Goal: Task Accomplishment & Management: Manage account settings

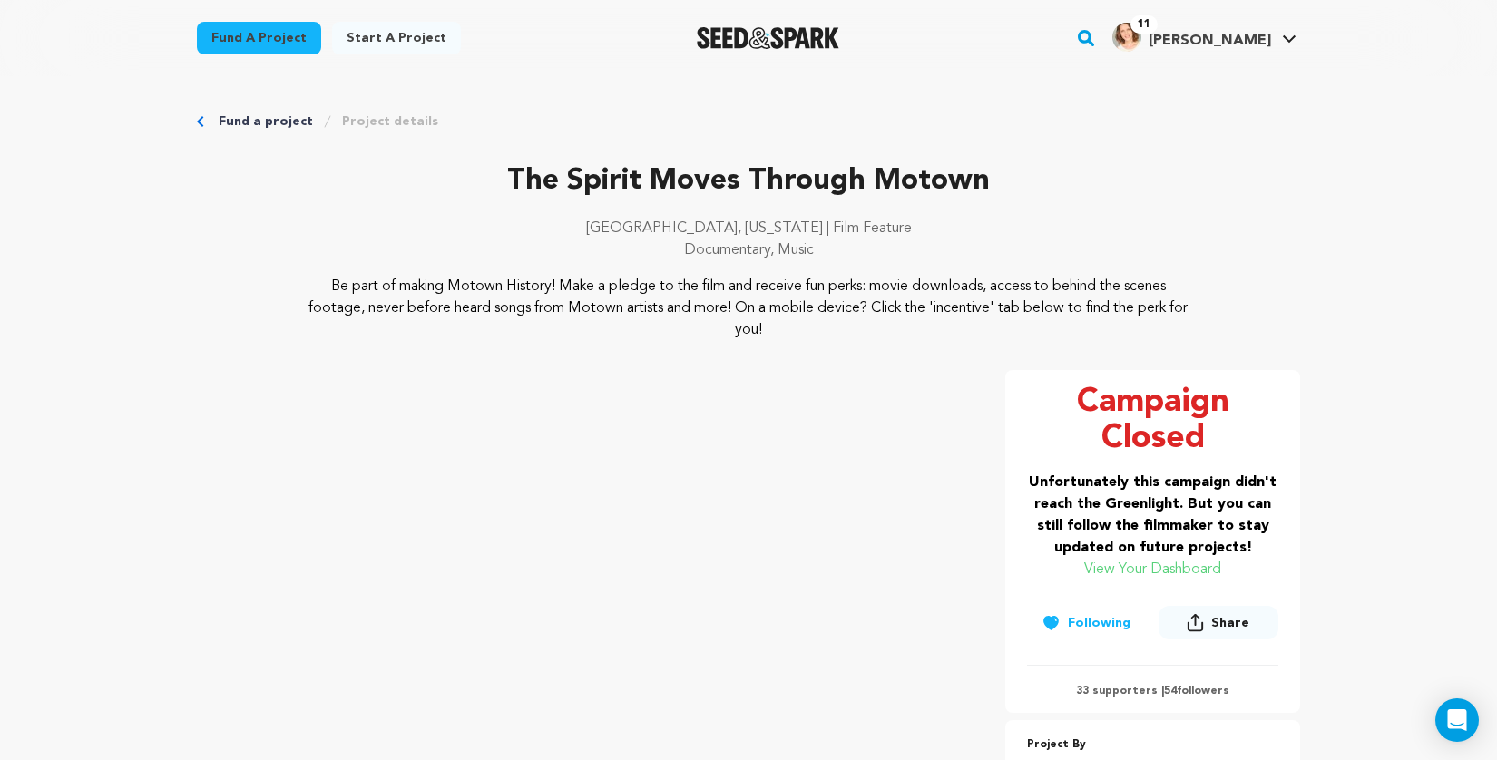
click at [1159, 571] on link "View Your Dashboard" at bounding box center [1152, 570] width 137 height 15
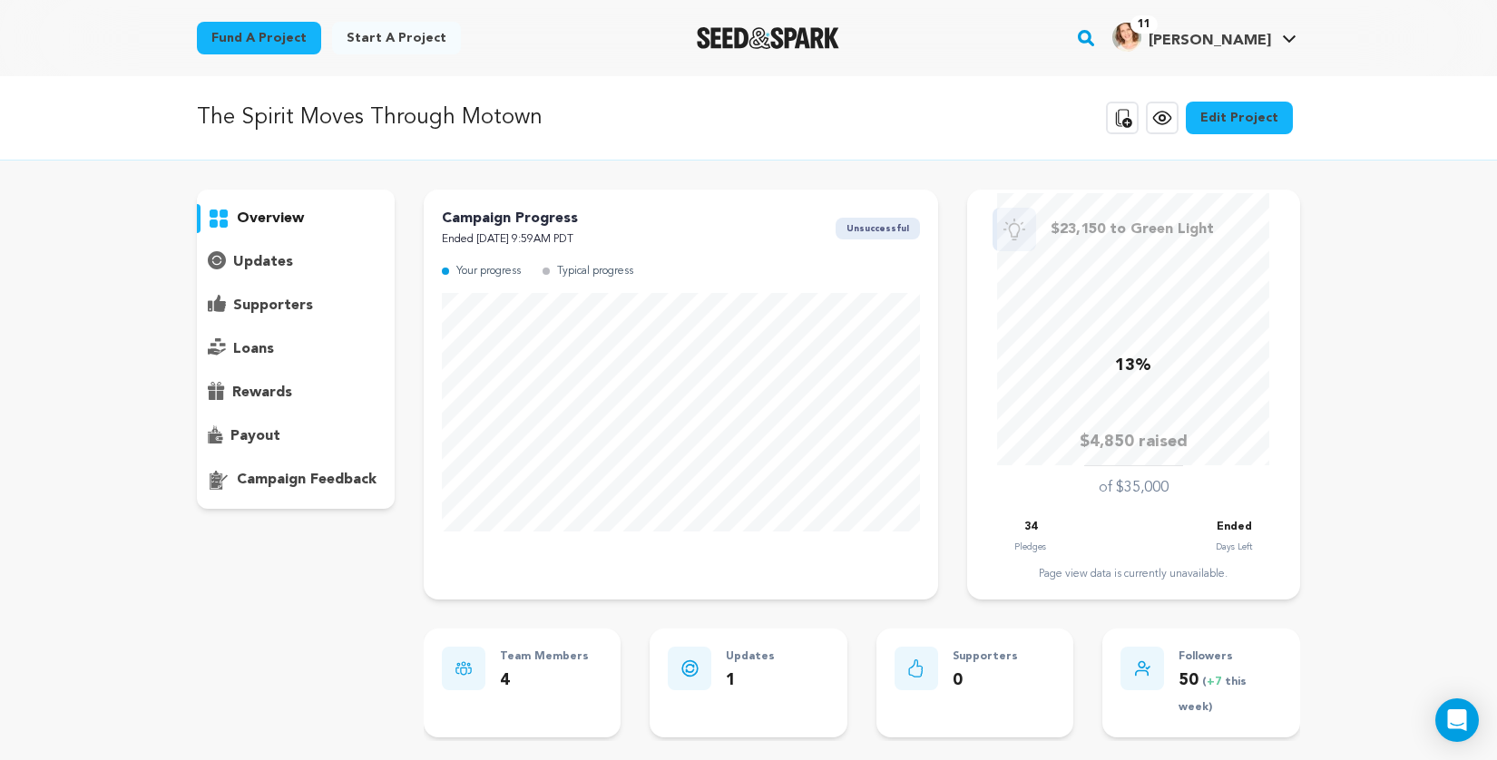
click at [254, 301] on p "supporters" at bounding box center [273, 306] width 80 height 22
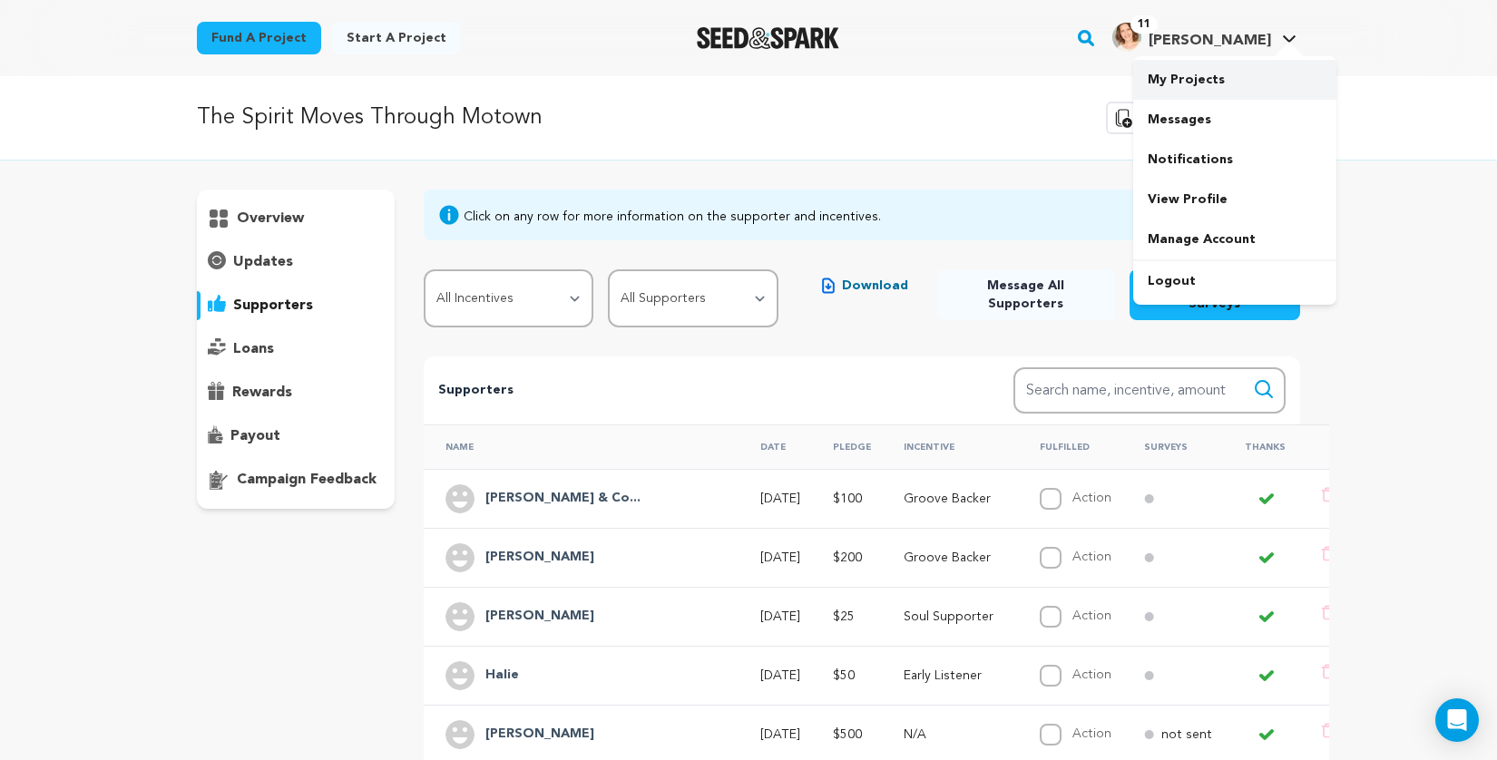
click at [1172, 79] on link "My Projects" at bounding box center [1234, 80] width 203 height 40
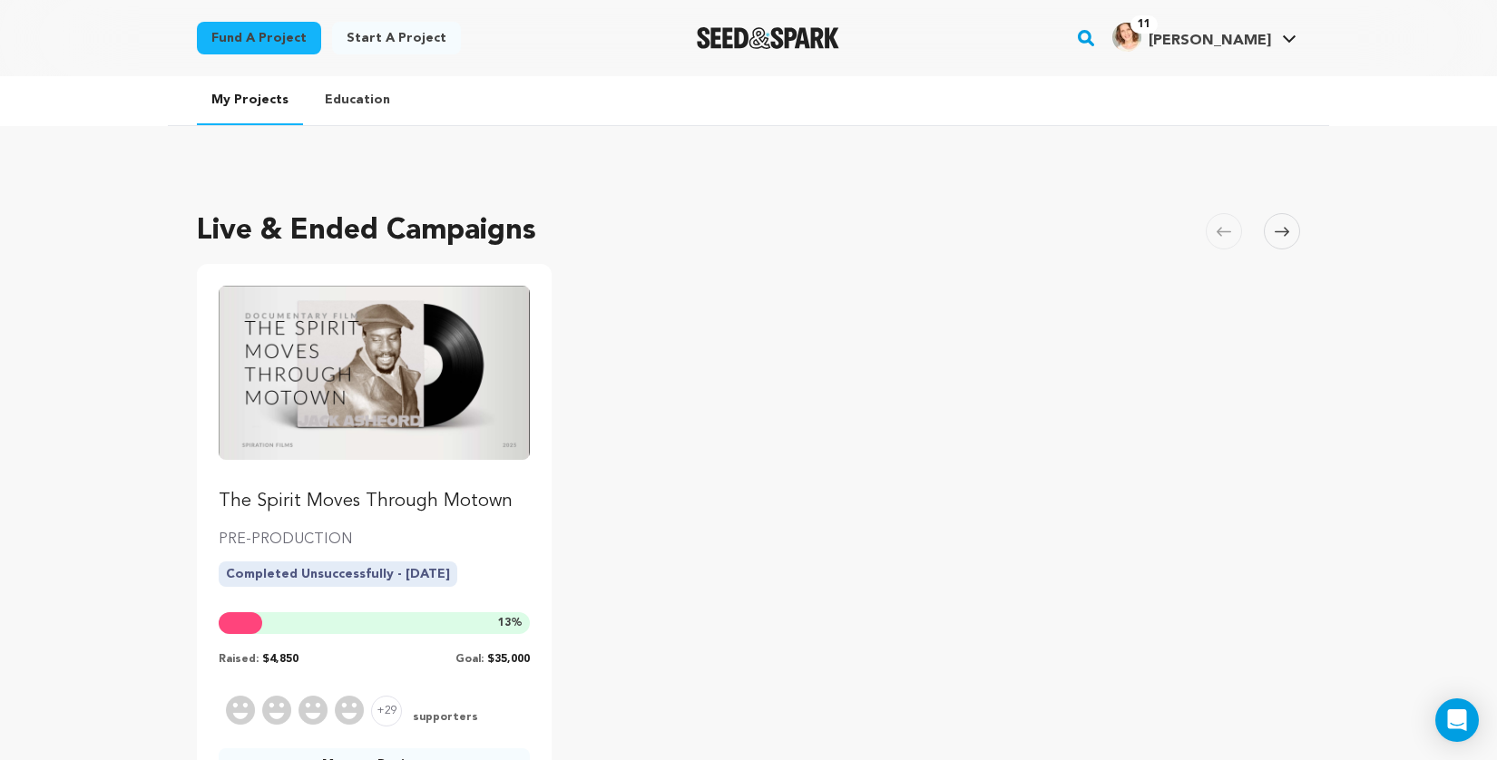
scroll to position [181, 0]
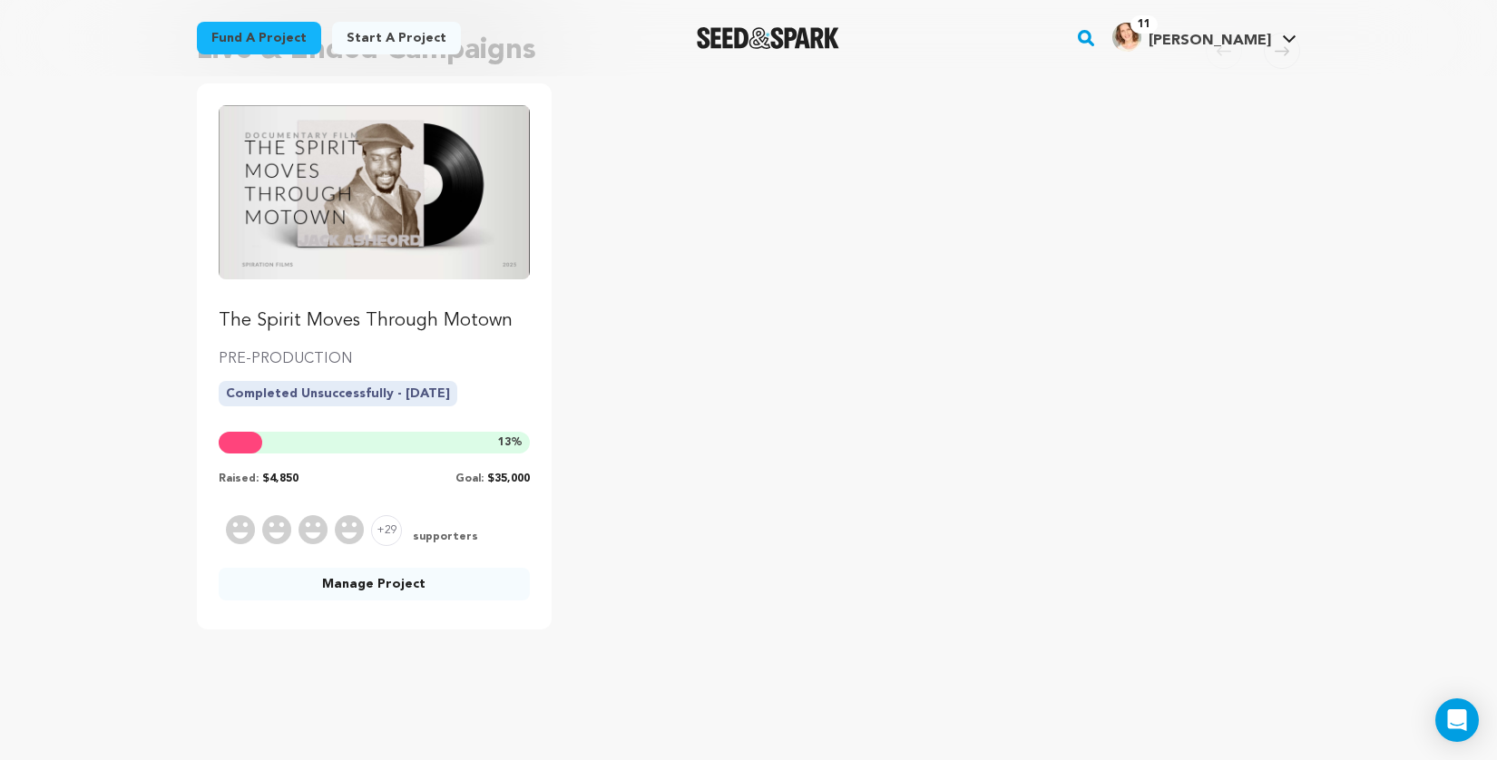
click at [361, 583] on link "Manage Project" at bounding box center [374, 584] width 311 height 33
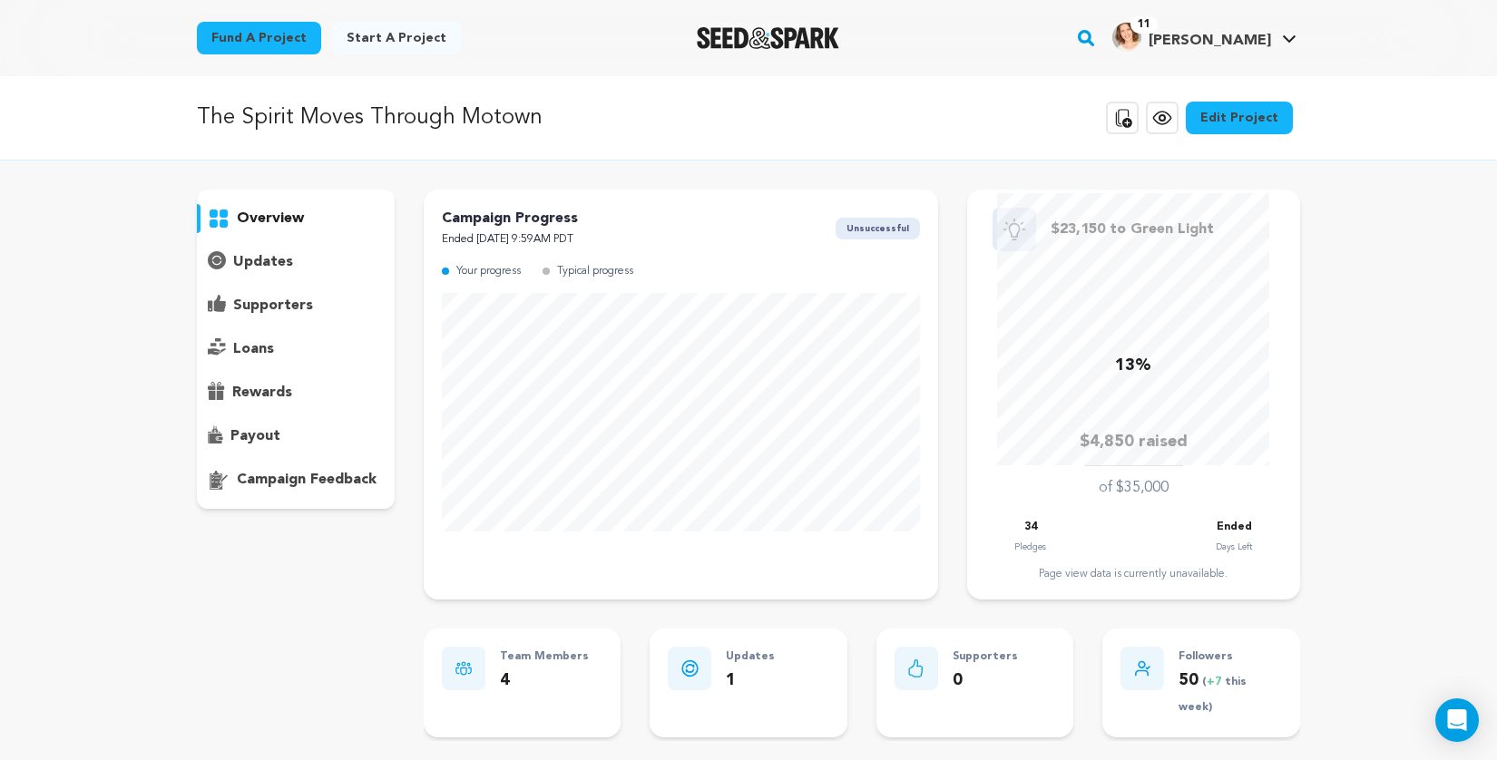
click at [1222, 114] on link "Edit Project" at bounding box center [1239, 118] width 107 height 33
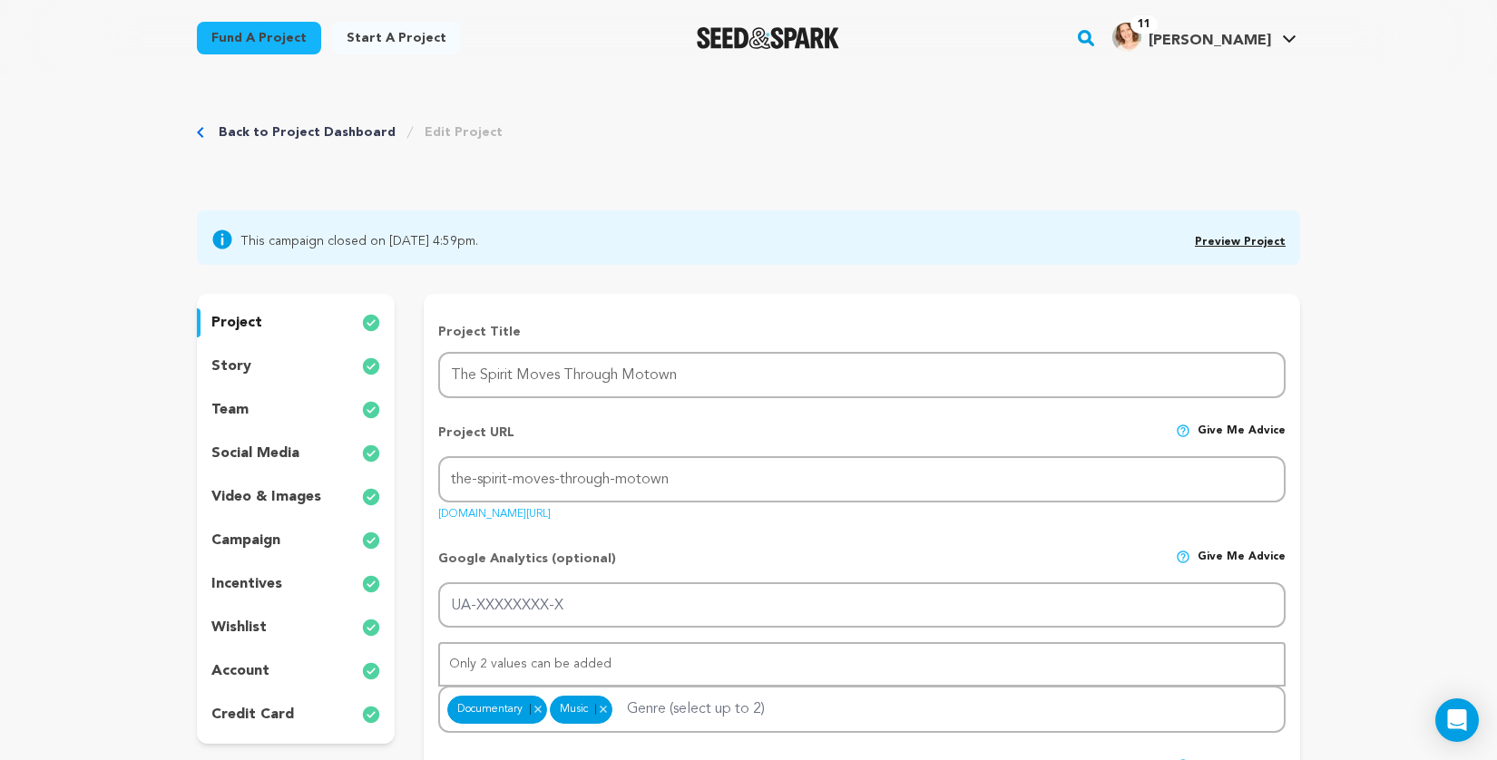
click at [256, 352] on div "story" at bounding box center [296, 366] width 198 height 29
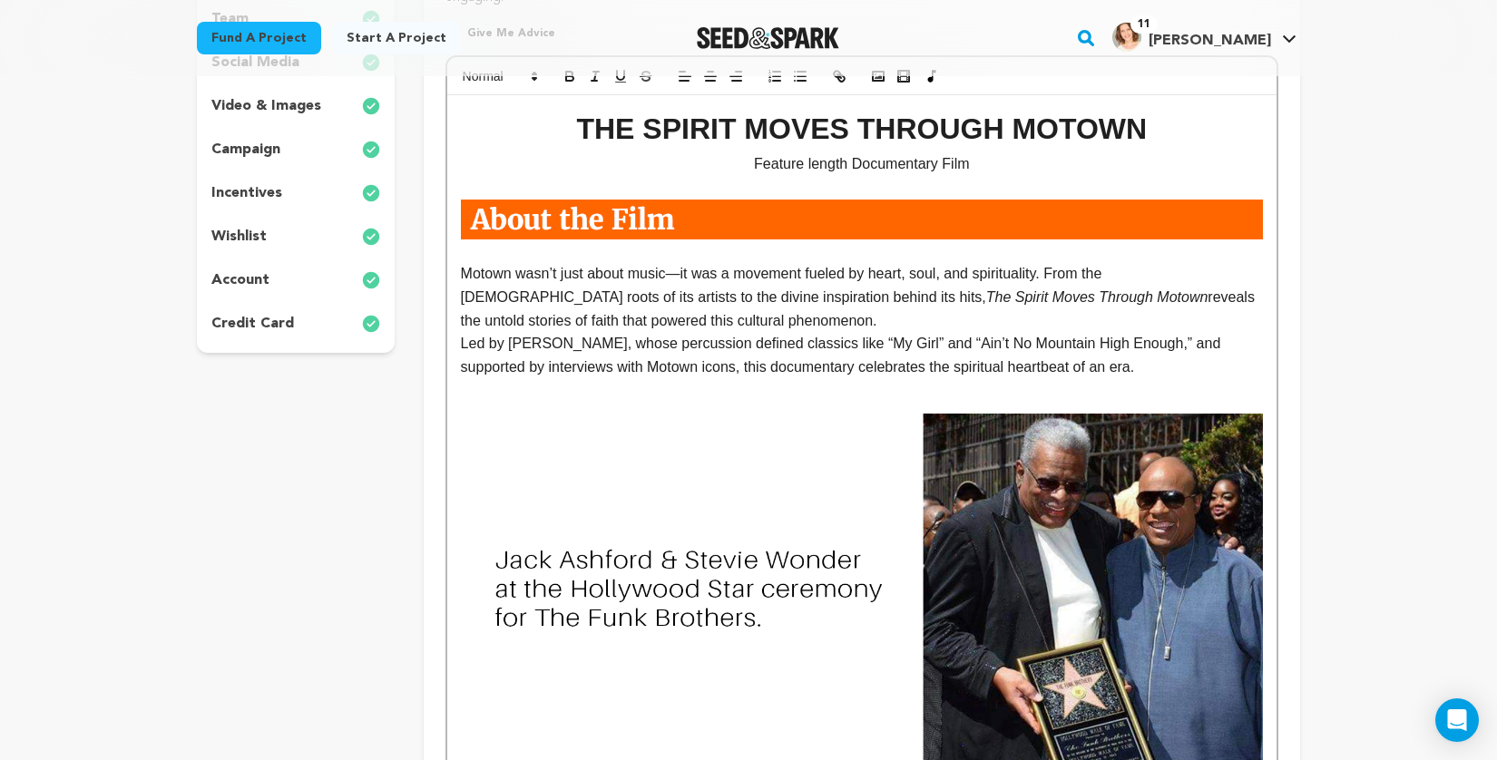
scroll to position [384, 0]
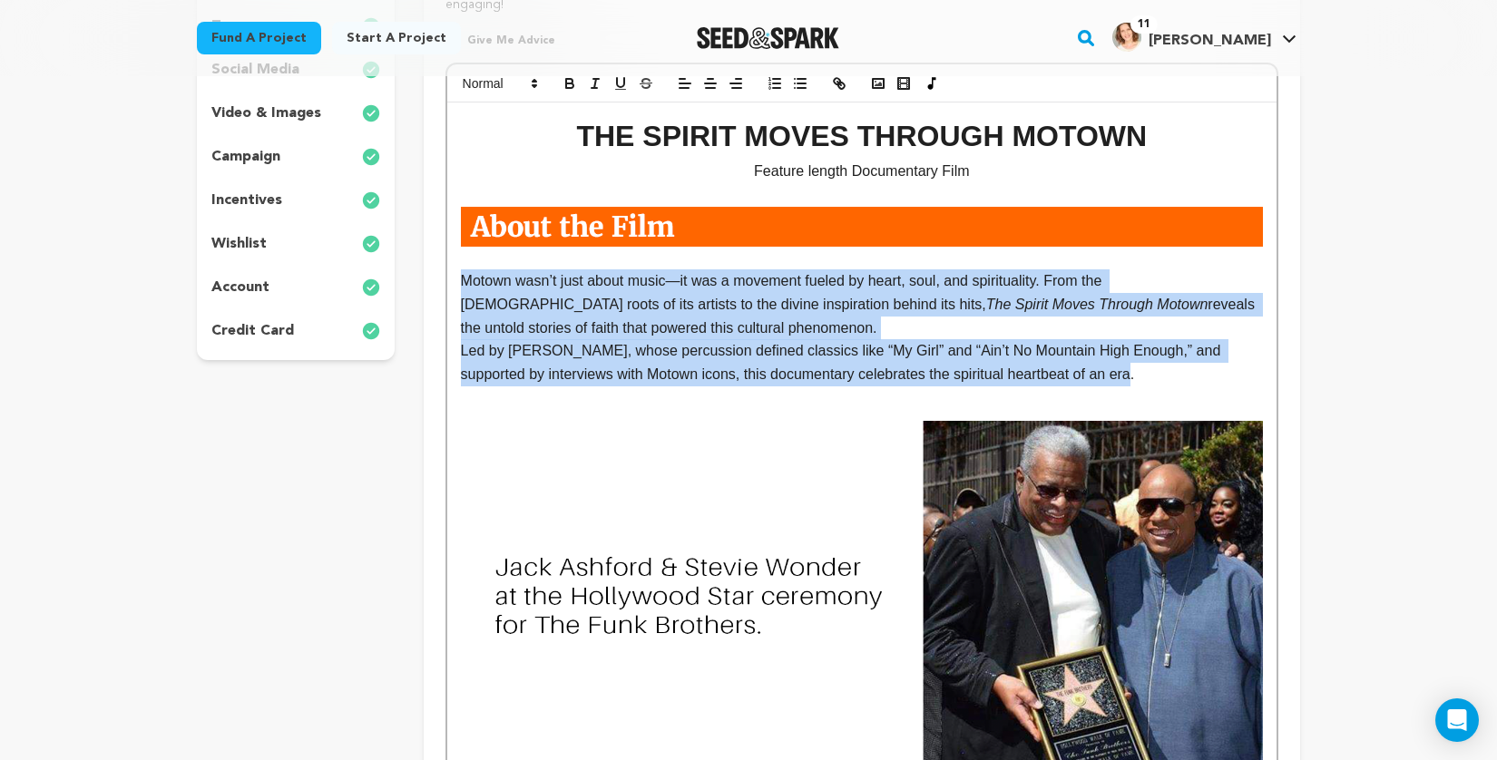
drag, startPoint x: 1185, startPoint y: 381, endPoint x: 456, endPoint y: 285, distance: 734.9
click at [1195, 376] on p "Led by [PERSON_NAME], whose percussion defined classics like “My Girl” and “Ain…" at bounding box center [862, 362] width 802 height 46
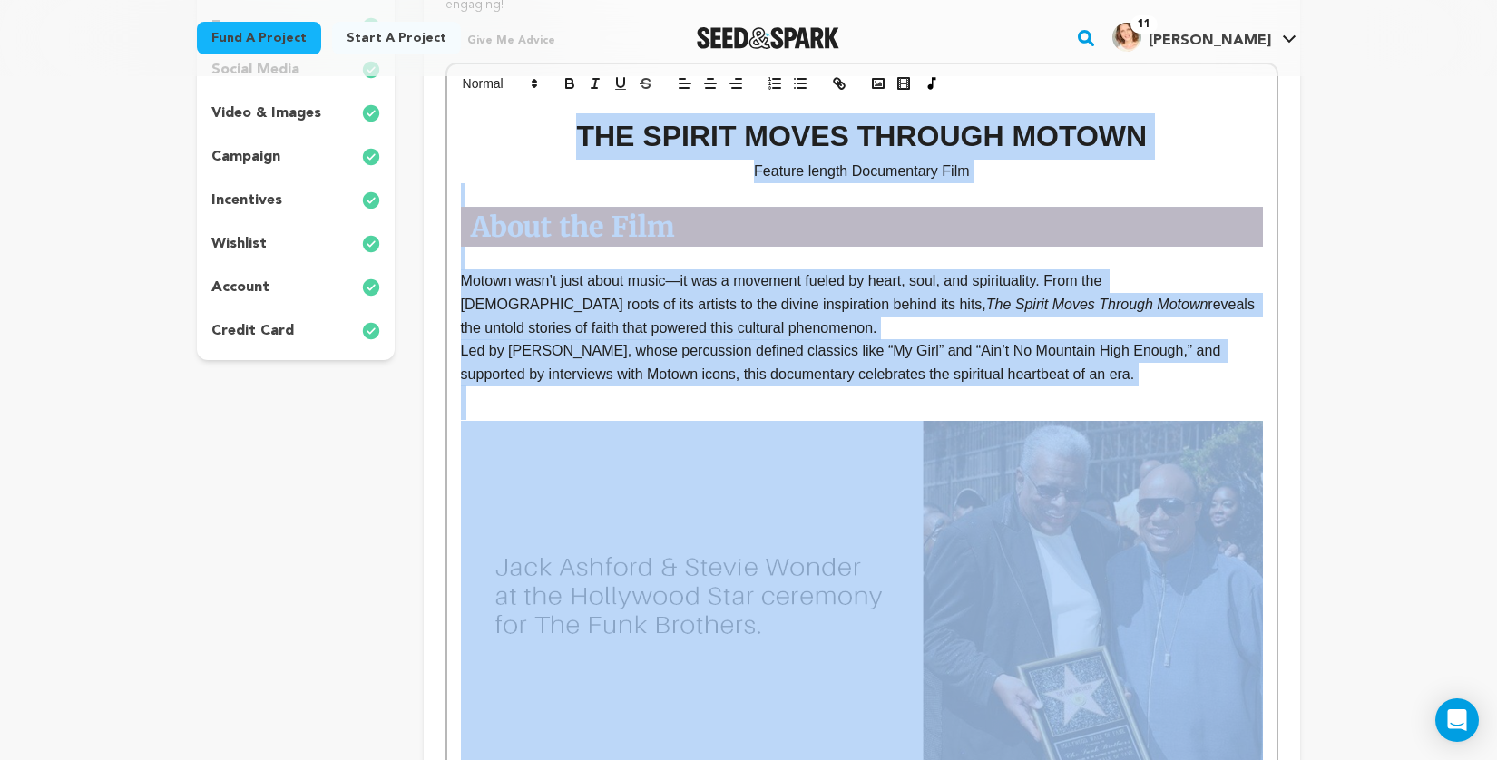
copy div "LOR IPSUMD SITAM CONSECT ADIPIS Elitsed doeius Temporincid Utla Etdolo magn’a e…"
